Goal: Task Accomplishment & Management: Manage account settings

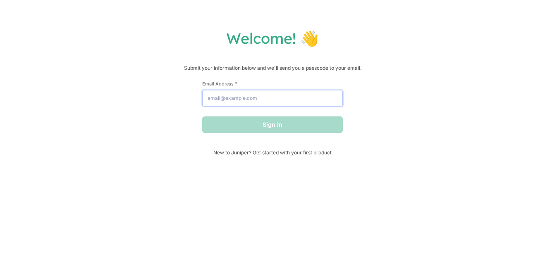
click at [209, 99] on input "Email Address *" at bounding box center [272, 98] width 141 height 17
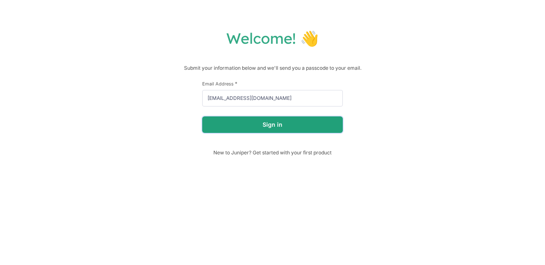
click at [247, 126] on button "Sign in" at bounding box center [272, 125] width 141 height 17
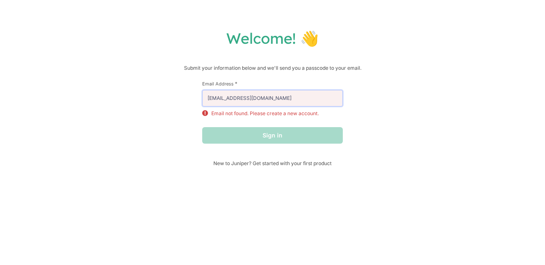
click at [255, 101] on input "[EMAIL_ADDRESS][DOMAIN_NAME]" at bounding box center [272, 98] width 141 height 17
drag, startPoint x: 271, startPoint y: 99, endPoint x: 201, endPoint y: 110, distance: 70.7
click at [201, 110] on div "Welcome! 👋 Submit your information below and we'll send you a passcode to your …" at bounding box center [272, 98] width 528 height 138
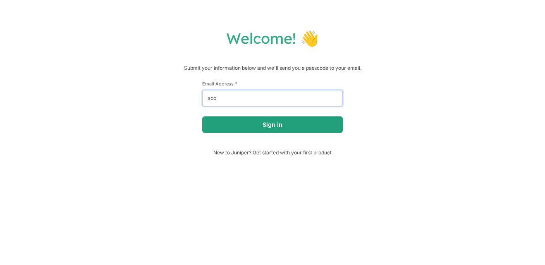
type input "[EMAIL_ADDRESS][DOMAIN_NAME]"
click at [237, 128] on button "Sign in" at bounding box center [272, 125] width 141 height 17
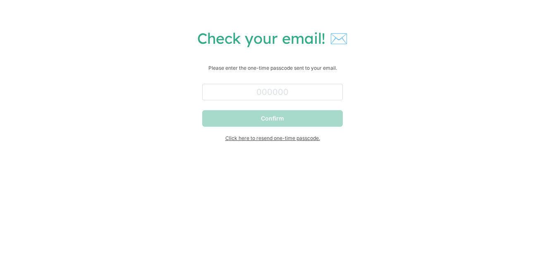
click at [272, 138] on span "Click here to resend one-time passcode." at bounding box center [272, 138] width 141 height 6
